Goal: Check status

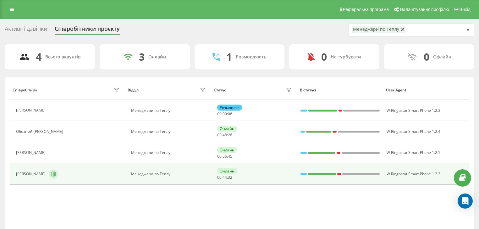
click at [54, 174] on icon at bounding box center [53, 174] width 5 height 5
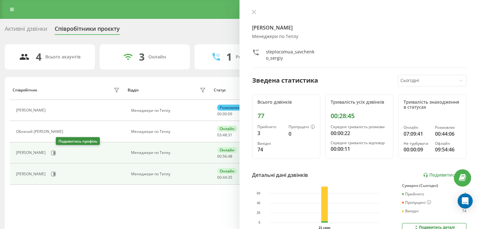
click at [55, 152] on div "[PERSON_NAME]" at bounding box center [68, 153] width 105 height 11
click at [58, 152] on button at bounding box center [53, 152] width 9 height 9
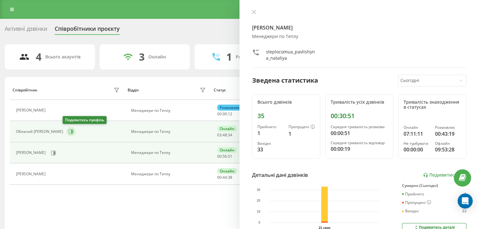
click at [68, 129] on icon at bounding box center [70, 131] width 5 height 5
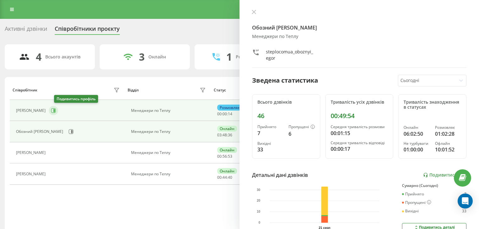
click at [55, 111] on icon at bounding box center [54, 110] width 2 height 3
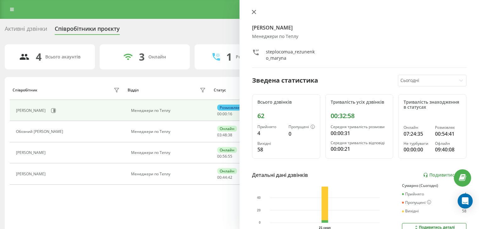
click at [251, 13] on button at bounding box center [254, 12] width 8 height 6
